Goal: Contribute content: Contribute content

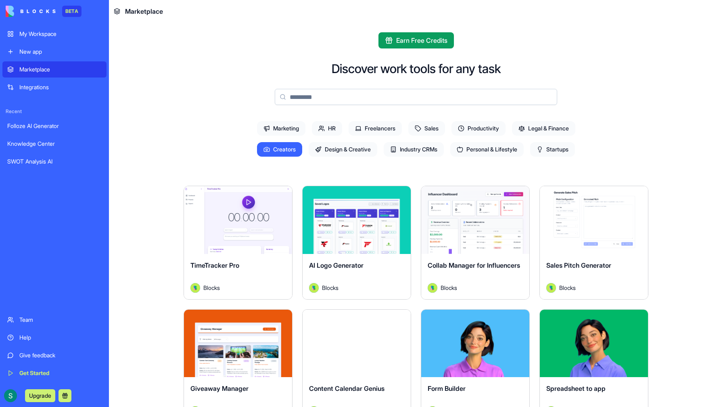
scroll to position [427, 0]
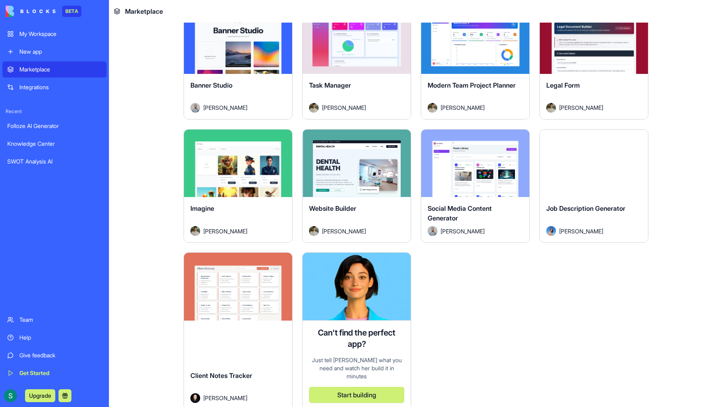
click at [24, 143] on div "Knowledge Center" at bounding box center [54, 144] width 94 height 8
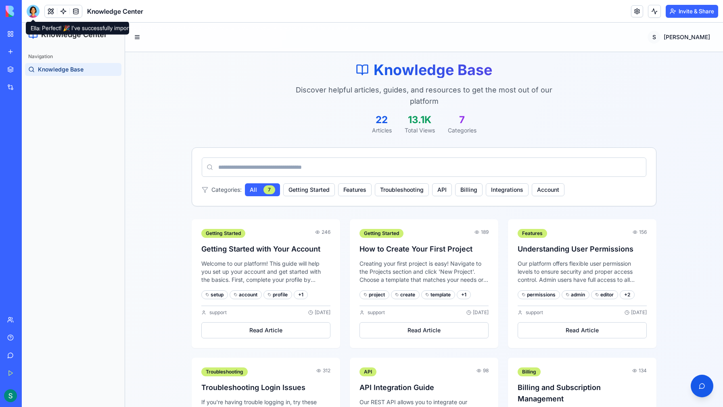
click at [31, 11] on div at bounding box center [33, 11] width 13 height 13
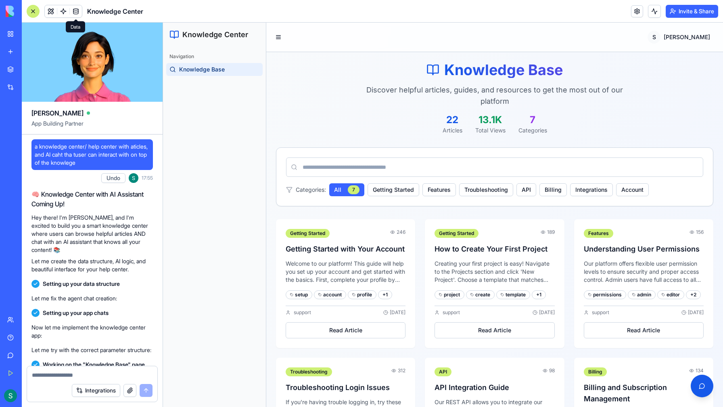
click at [75, 7] on link at bounding box center [76, 11] width 12 height 12
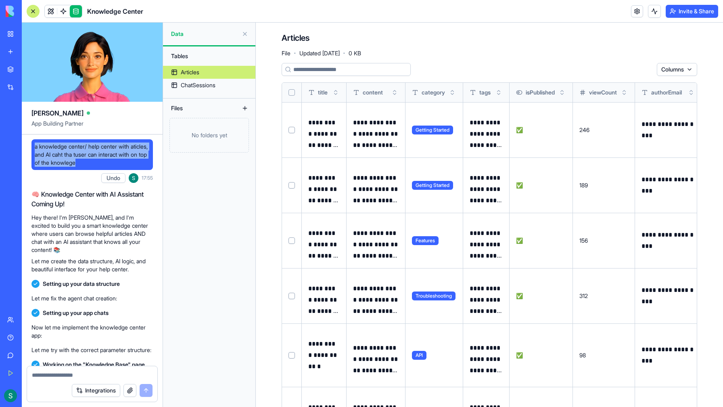
drag, startPoint x: 110, startPoint y: 163, endPoint x: 33, endPoint y: 147, distance: 79.3
click at [33, 147] on div "a knowledge center/ help center with aticles, and AI caht tha tuser can interac…" at bounding box center [92, 154] width 122 height 31
click at [50, 11] on link at bounding box center [51, 11] width 12 height 12
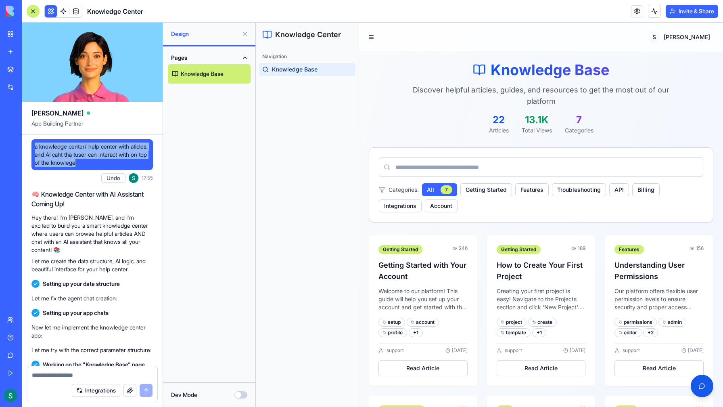
click at [245, 34] on button at bounding box center [245, 33] width 13 height 13
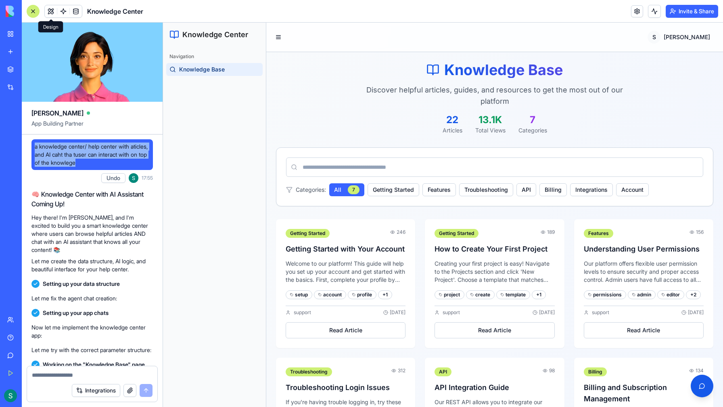
click at [50, 13] on button at bounding box center [51, 11] width 12 height 12
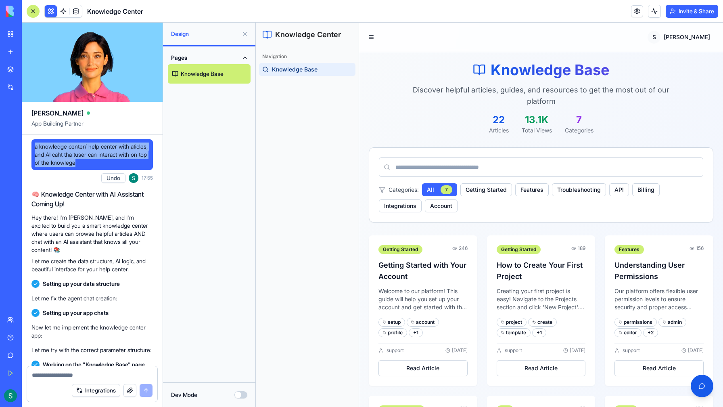
click at [188, 74] on link "Knowledge Base" at bounding box center [209, 73] width 83 height 19
click at [242, 396] on button "Dev Mode" at bounding box center [241, 394] width 13 height 7
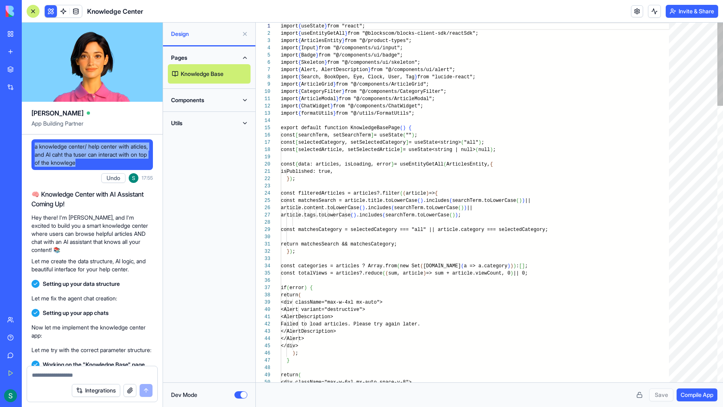
scroll to position [65, 0]
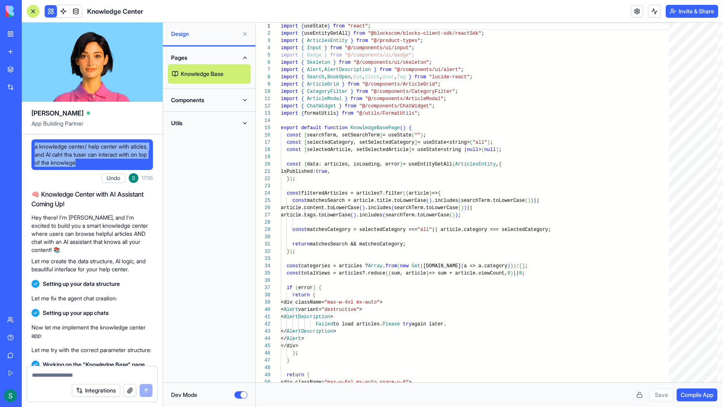
click at [243, 103] on button "Components" at bounding box center [209, 100] width 83 height 13
click at [244, 124] on button "Utils" at bounding box center [209, 123] width 83 height 13
click at [238, 395] on button "Dev Mode" at bounding box center [241, 394] width 13 height 7
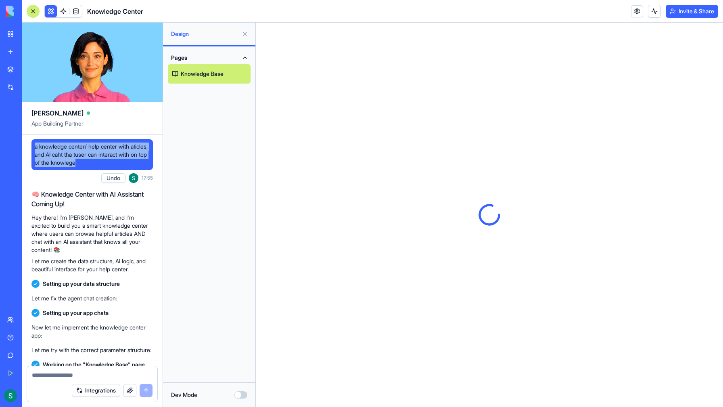
scroll to position [0, 0]
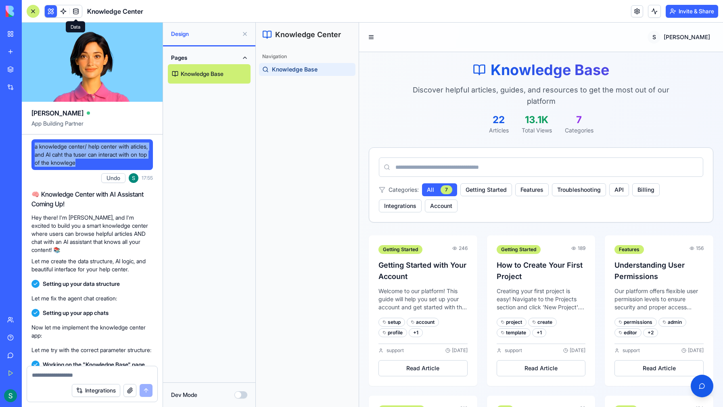
click at [74, 12] on link at bounding box center [76, 11] width 12 height 12
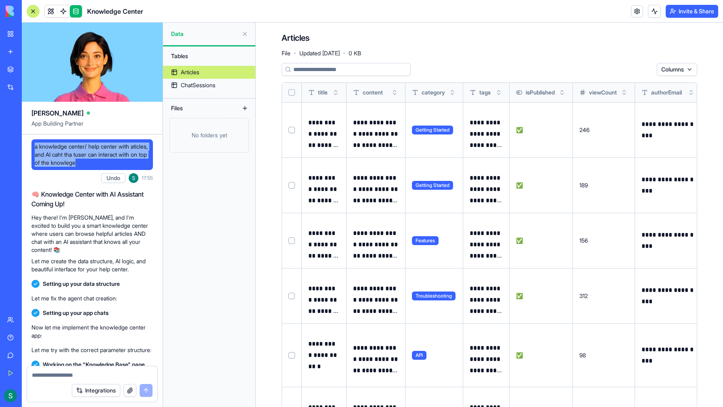
click at [195, 132] on div "No folders yet" at bounding box center [210, 135] width 80 height 35
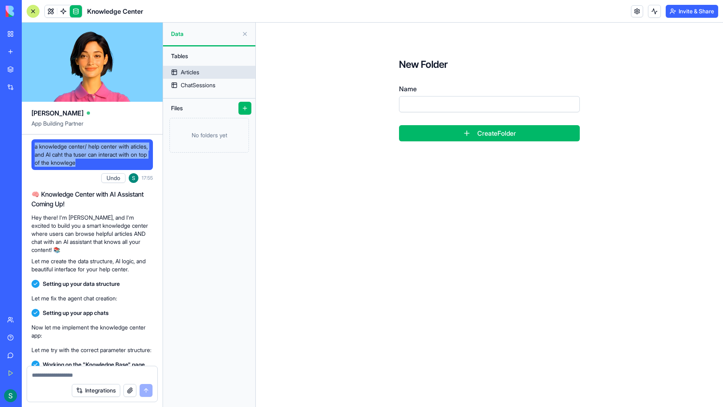
click at [197, 75] on div "Articles" at bounding box center [190, 72] width 19 height 8
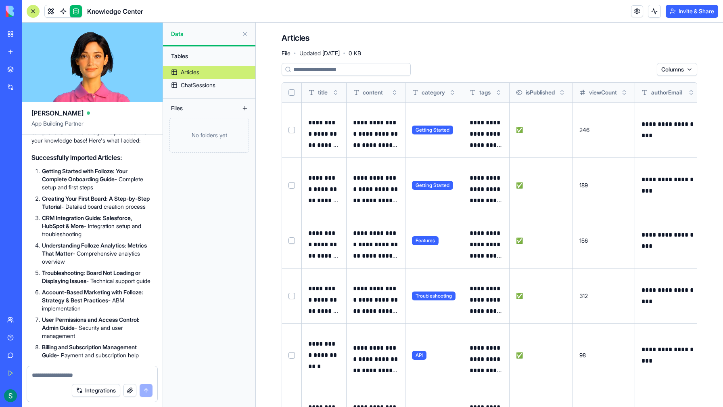
scroll to position [2803, 0]
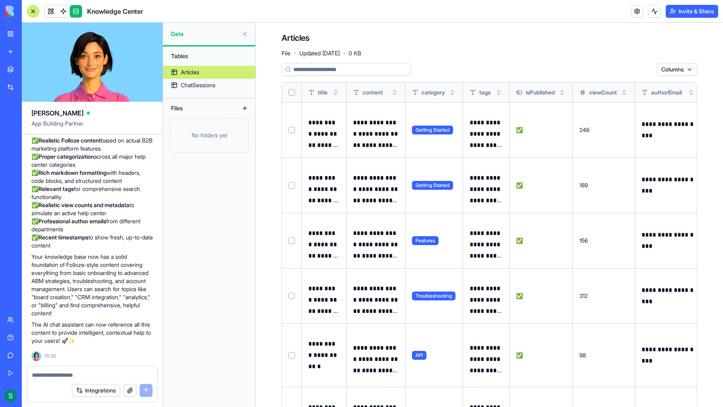
click at [55, 377] on textarea at bounding box center [92, 375] width 121 height 8
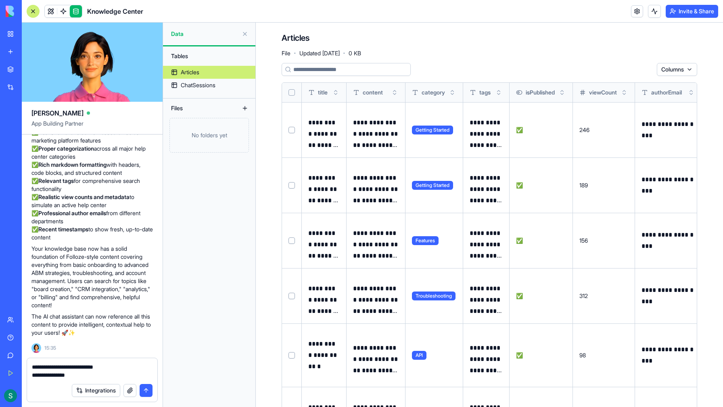
type textarea "**********"
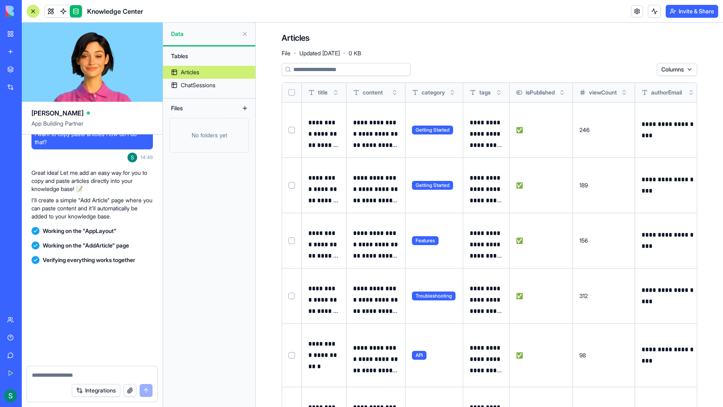
scroll to position [3382, 0]
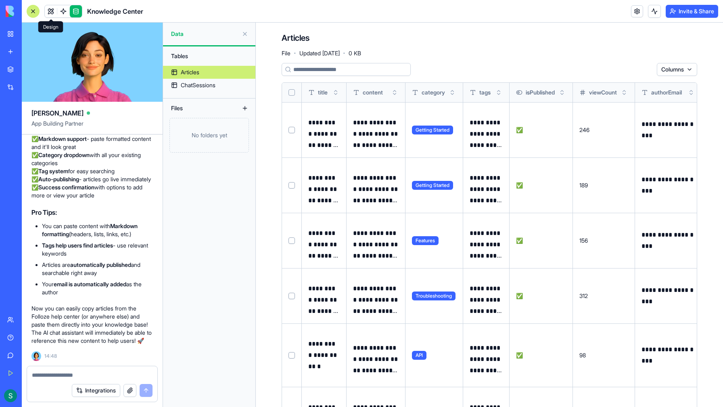
click at [50, 13] on span at bounding box center [51, 11] width 23 height 23
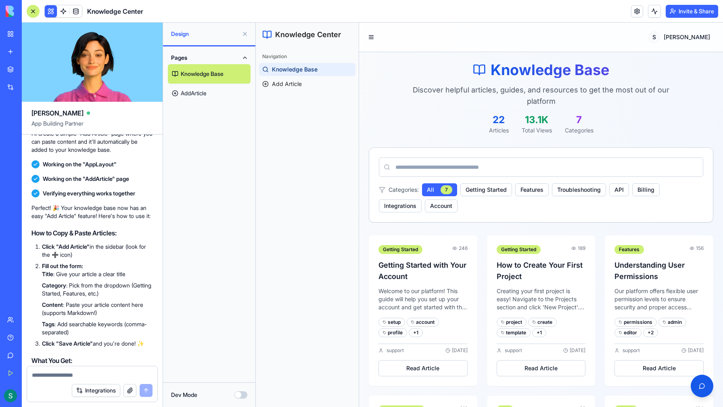
scroll to position [3024, 0]
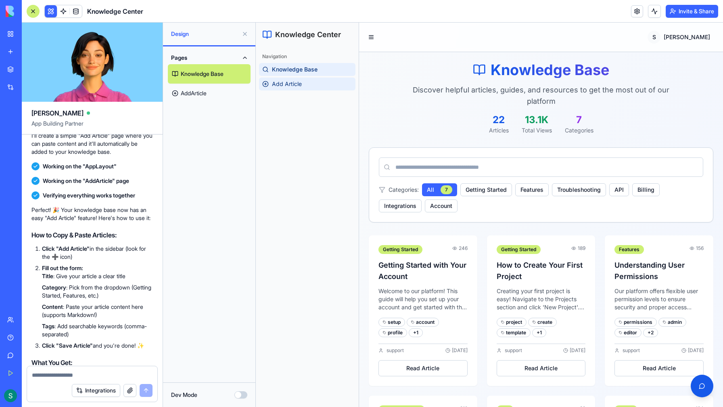
click at [278, 87] on span "Add Article" at bounding box center [287, 84] width 30 height 8
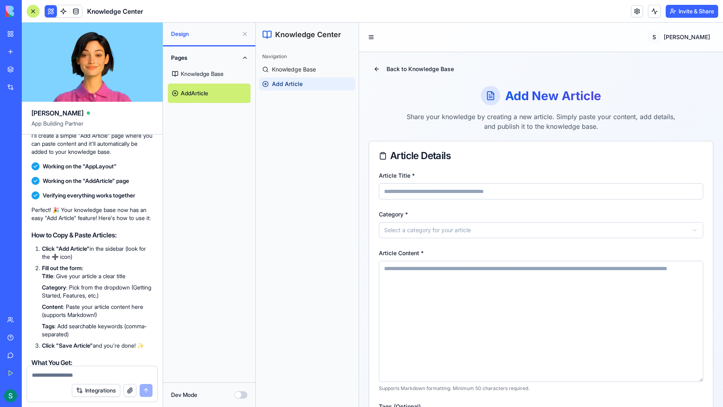
click at [413, 290] on textarea "Article Content *" at bounding box center [541, 321] width 325 height 121
paste textarea "**********"
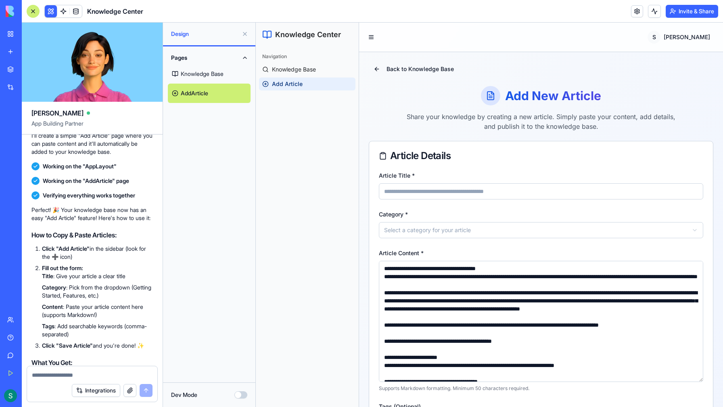
scroll to position [1828, 0]
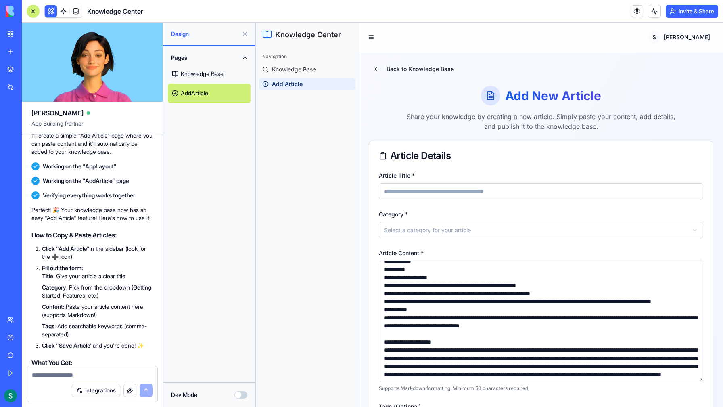
type textarea "**********"
click at [409, 191] on input "Article Title *" at bounding box center [541, 191] width 325 height 16
paste input "**********"
type input "**********"
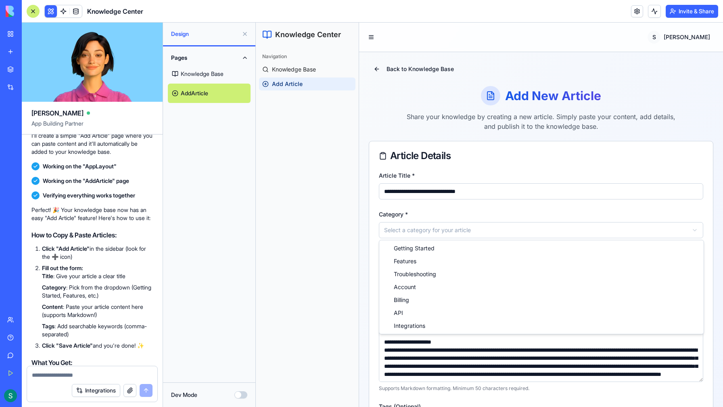
click at [410, 231] on html "**********" at bounding box center [489, 328] width 467 height 610
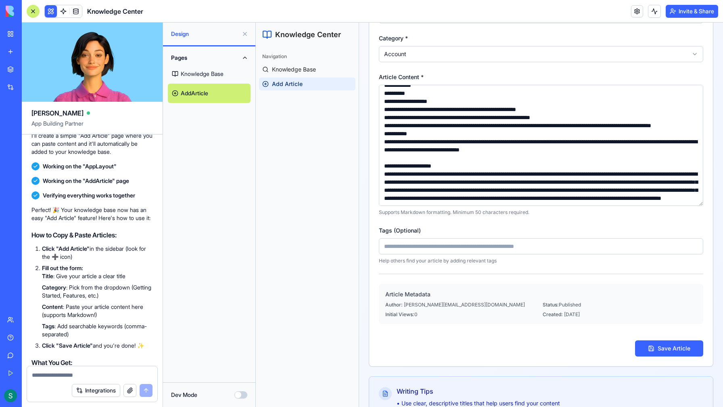
scroll to position [176, 0]
click at [665, 348] on button "Save Article" at bounding box center [669, 348] width 68 height 16
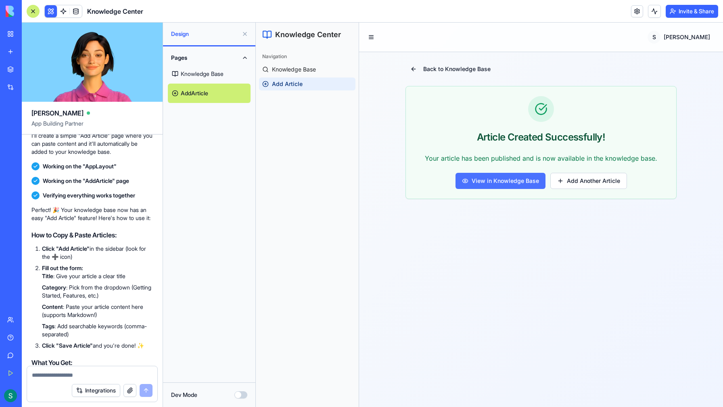
click at [504, 183] on button "View in Knowledge Base" at bounding box center [501, 181] width 90 height 16
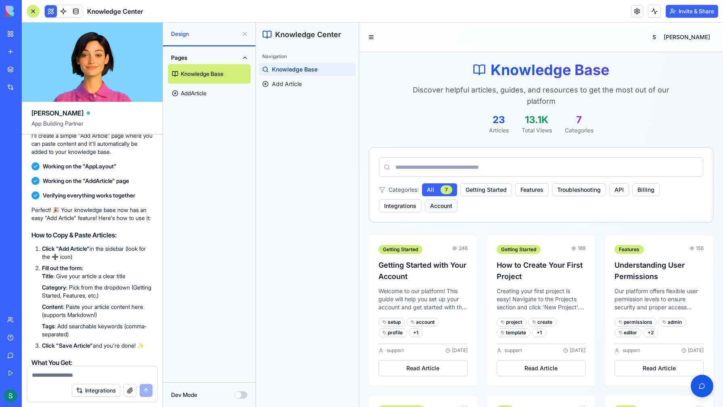
click at [442, 204] on button "Account" at bounding box center [441, 205] width 33 height 13
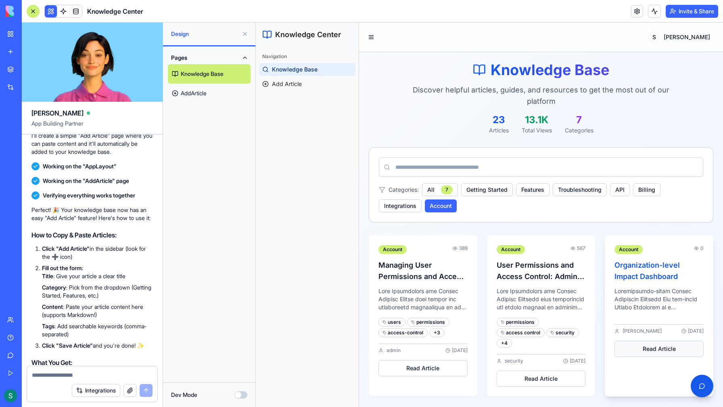
click at [648, 350] on button "Read Article" at bounding box center [659, 349] width 89 height 16
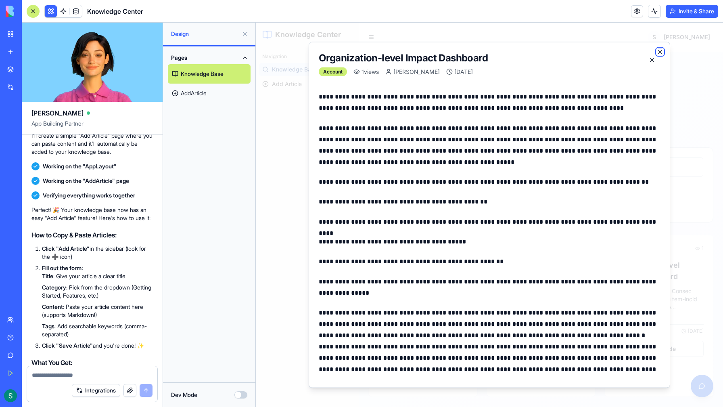
click at [660, 52] on icon "button" at bounding box center [660, 51] width 3 height 3
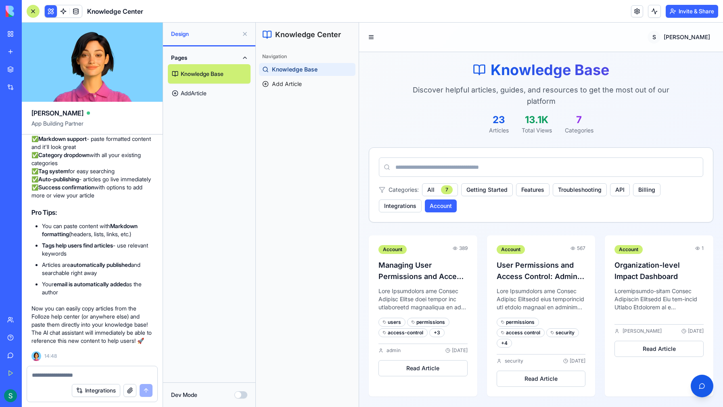
scroll to position [3382, 0]
click at [62, 378] on textarea at bounding box center [92, 375] width 121 height 8
type textarea "**********"
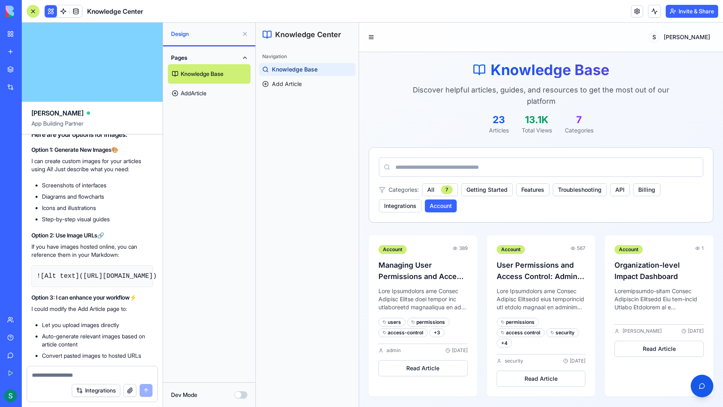
scroll to position [3581, 0]
